Goal: Navigation & Orientation: Find specific page/section

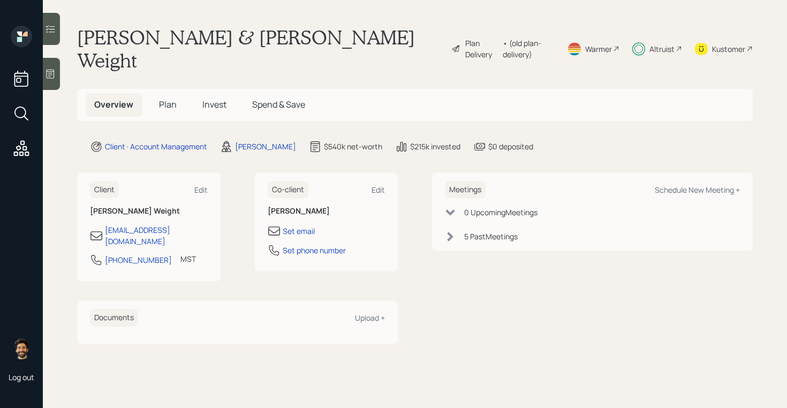
click at [216, 99] on span "Invest" at bounding box center [214, 105] width 24 height 12
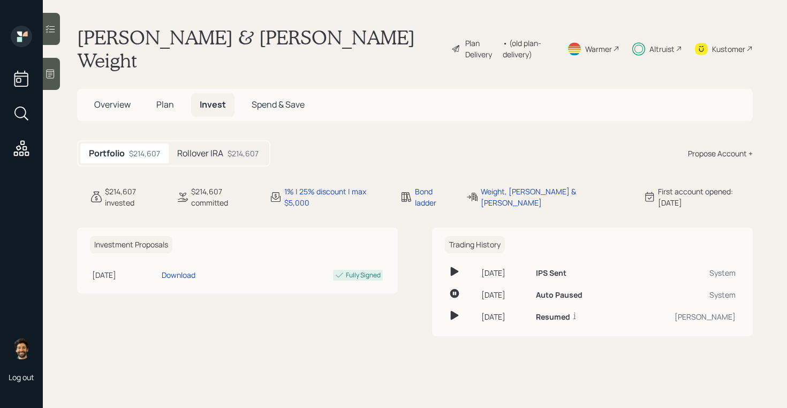
click at [223, 148] on h5 "Rollover IRA" at bounding box center [200, 153] width 46 height 10
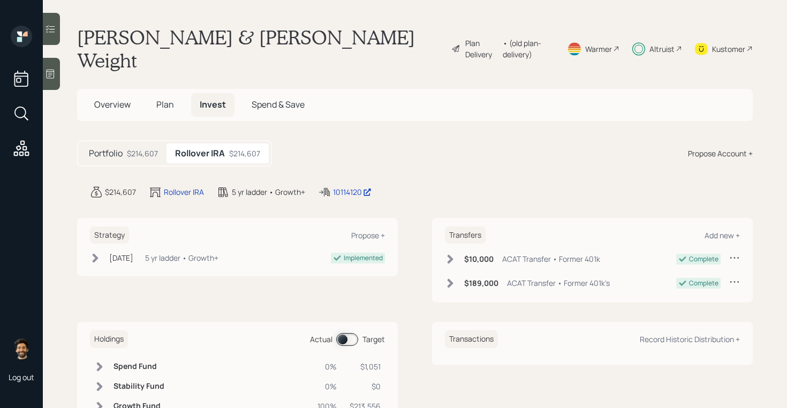
click at [165, 99] on span "Plan" at bounding box center [165, 105] width 18 height 12
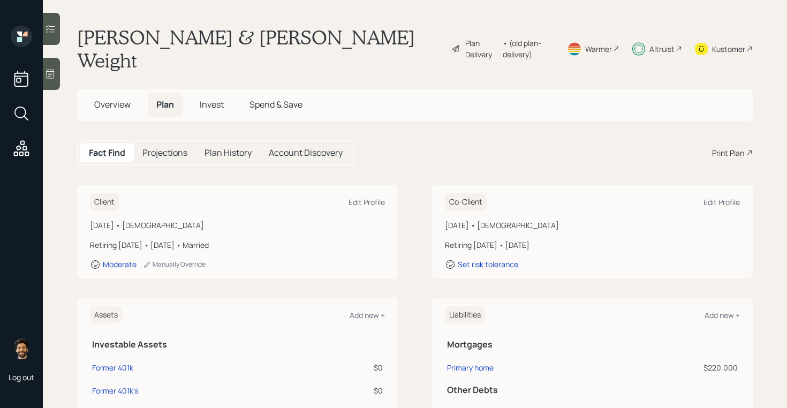
click at [209, 93] on h5 "Invest" at bounding box center [211, 104] width 41 height 23
